Goal: Information Seeking & Learning: Find specific fact

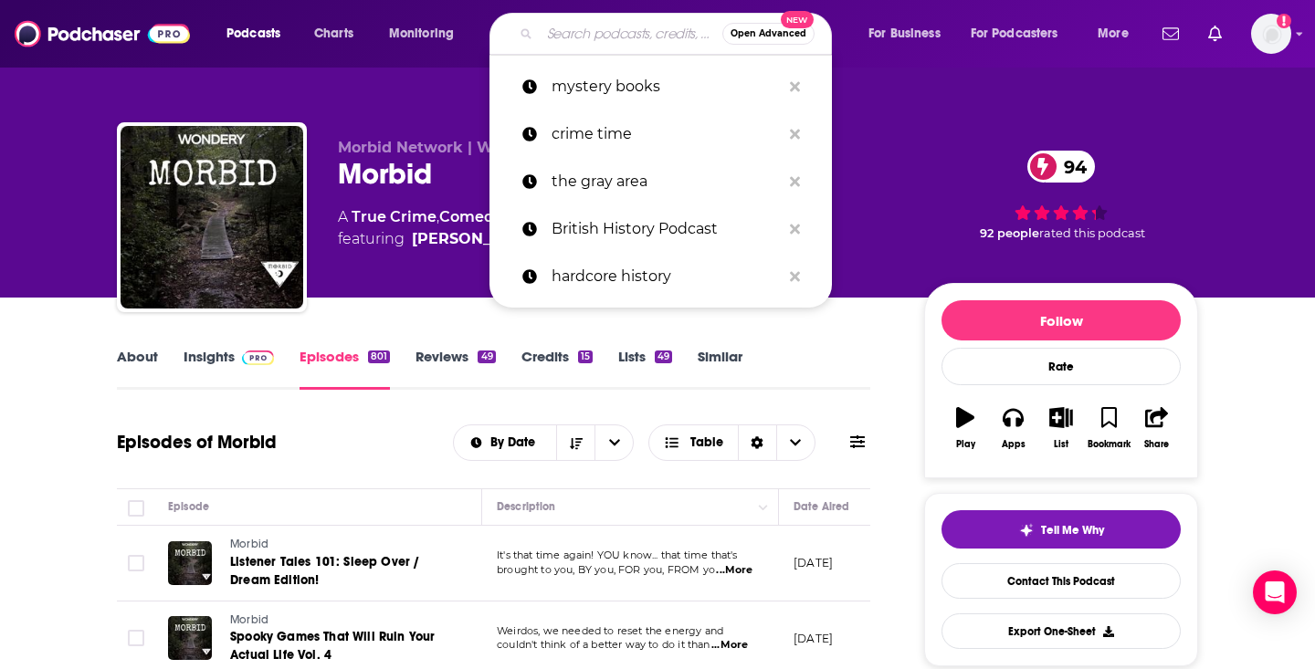
click at [602, 32] on input "Search podcasts, credits, & more..." at bounding box center [631, 33] width 183 height 29
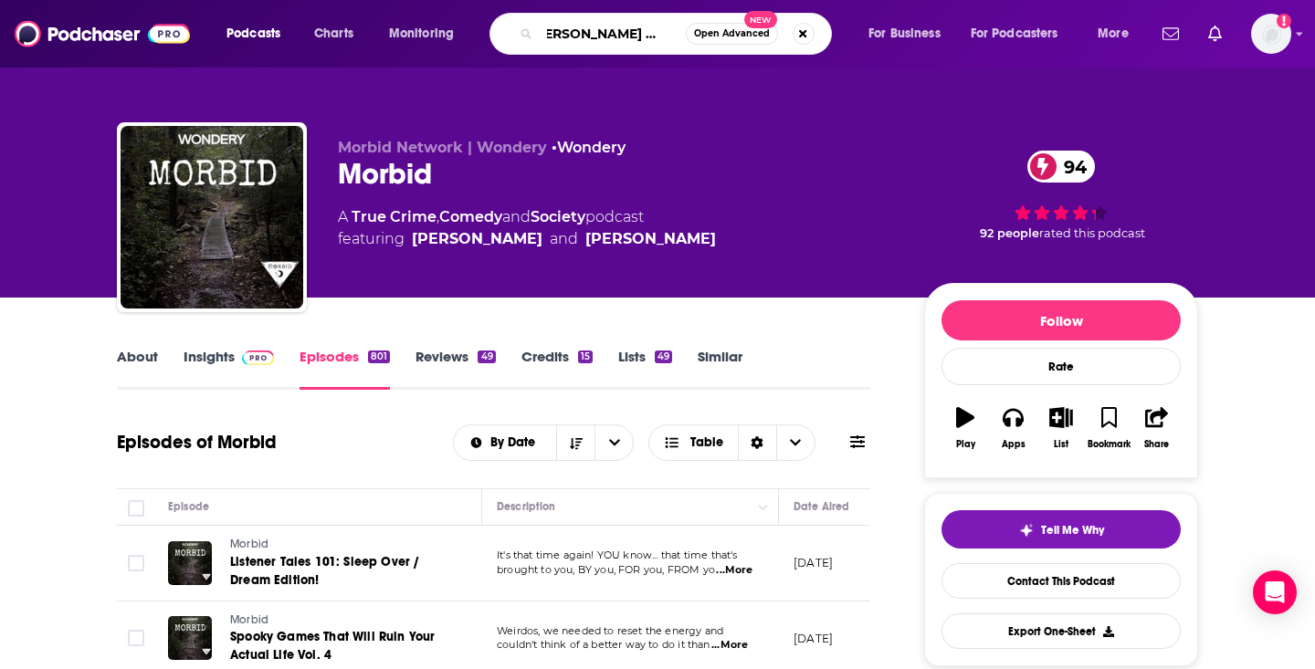
type input "[PERSON_NAME] [PERSON_NAME]"
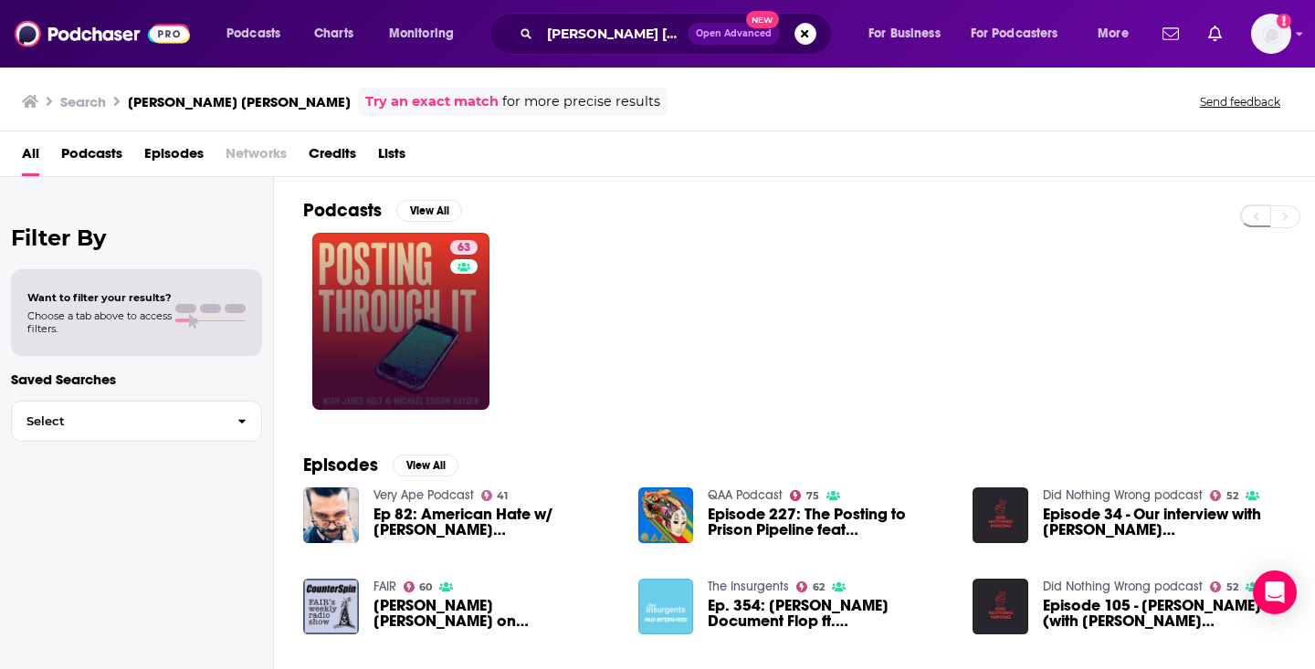
click at [370, 349] on link "63" at bounding box center [400, 321] width 177 height 177
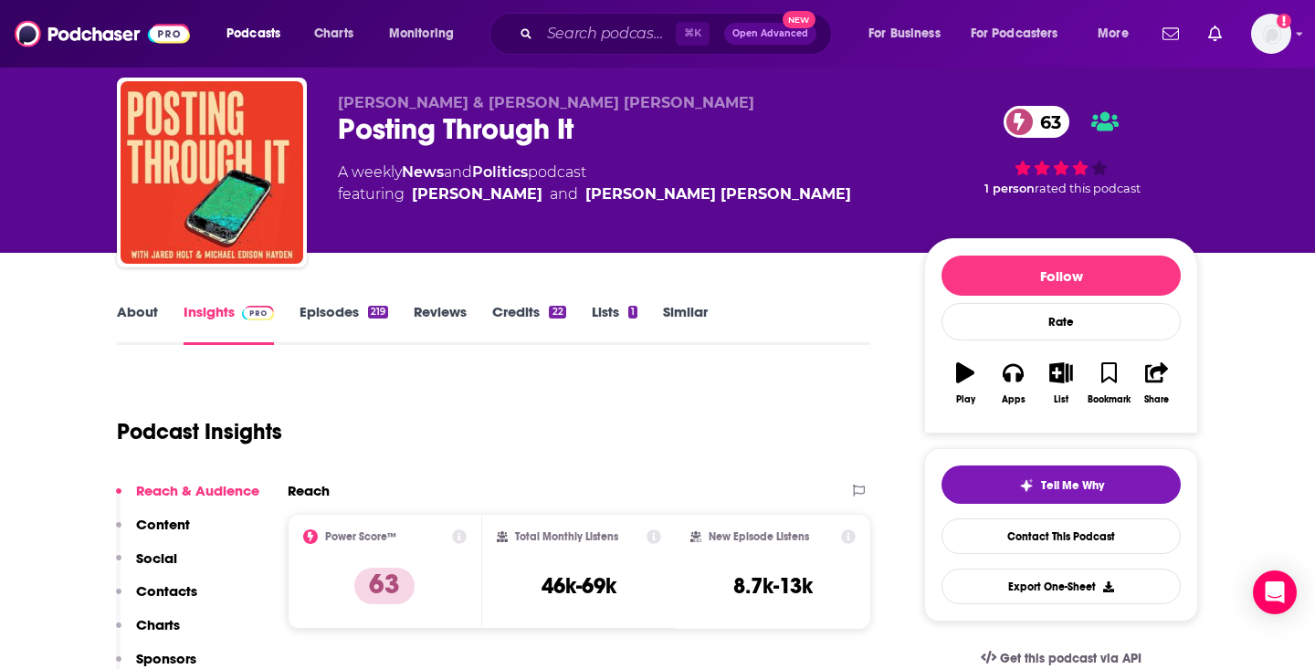
scroll to position [42, 0]
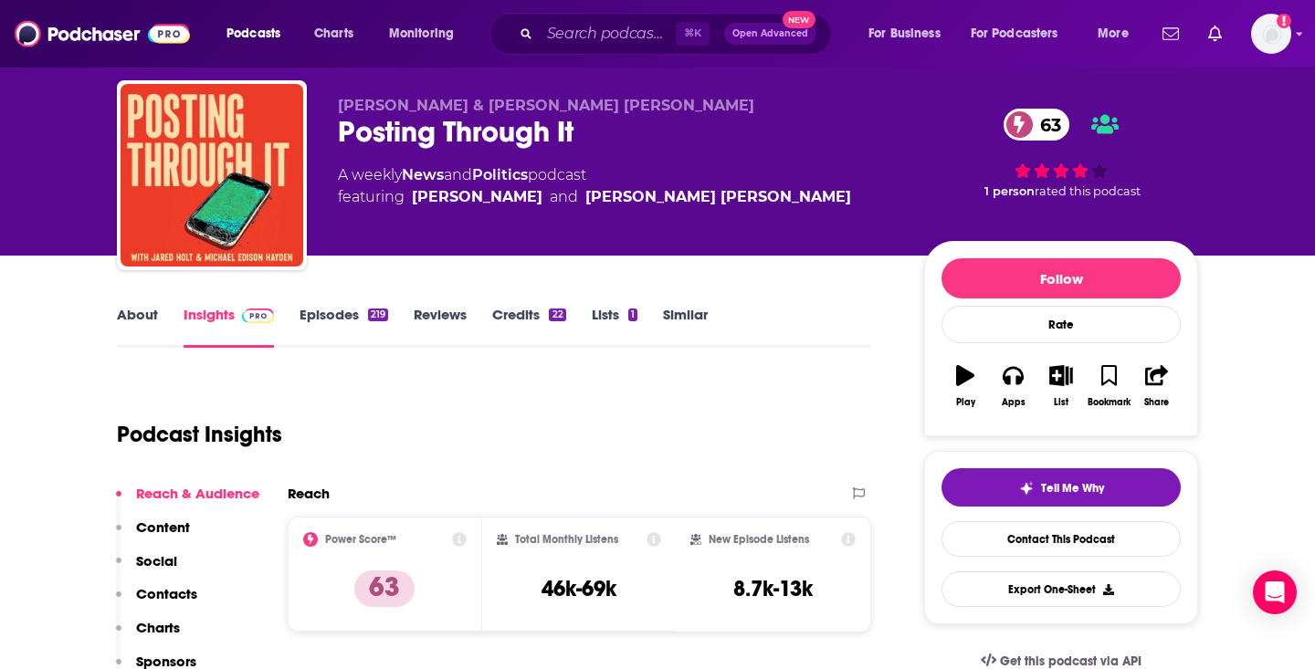
click at [363, 318] on link "Episodes 219" at bounding box center [343, 327] width 89 height 42
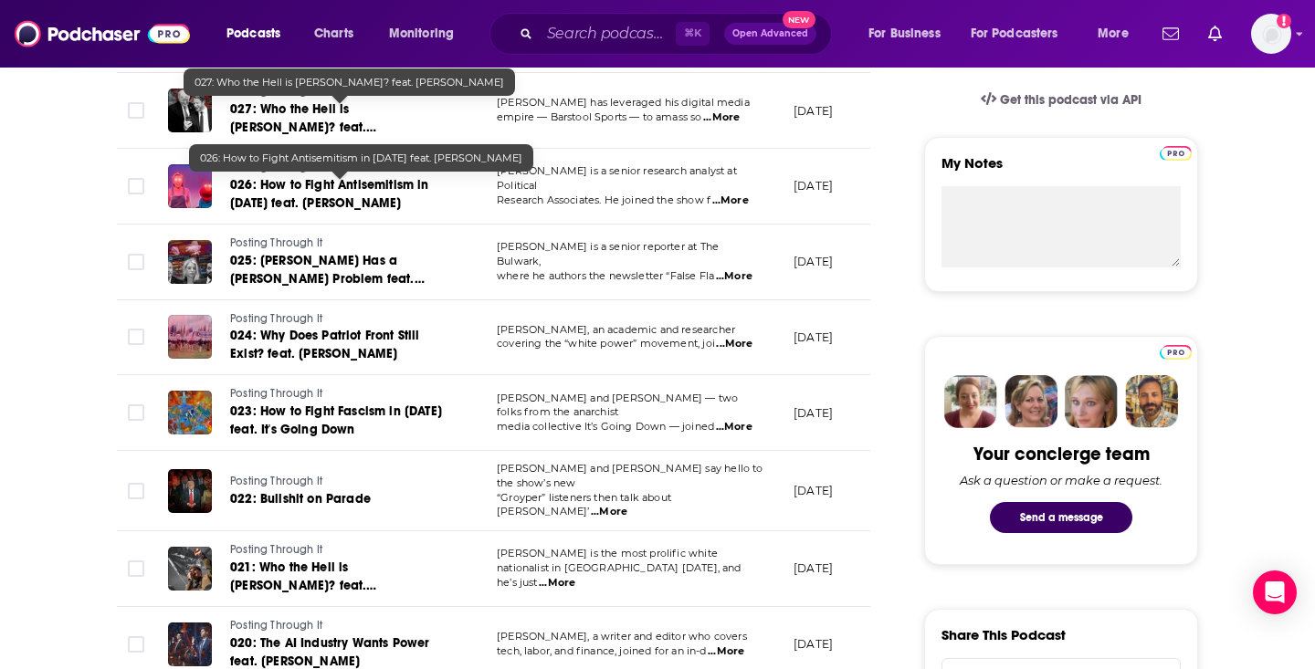
scroll to position [625, 0]
